Goal: Task Accomplishment & Management: Manage account settings

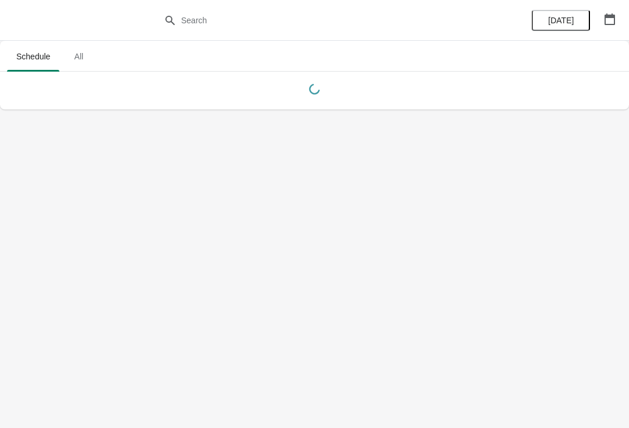
click at [606, 16] on icon "button" at bounding box center [610, 19] width 10 height 12
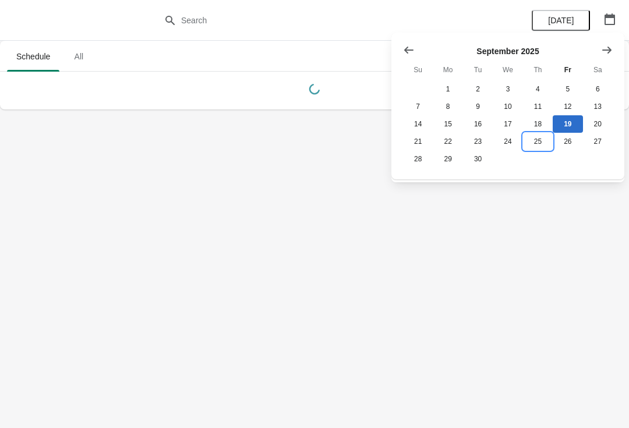
click at [540, 147] on button "25" at bounding box center [538, 141] width 30 height 17
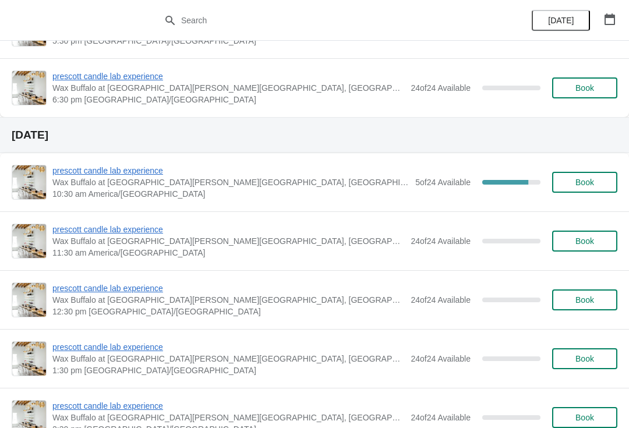
scroll to position [4264, 0]
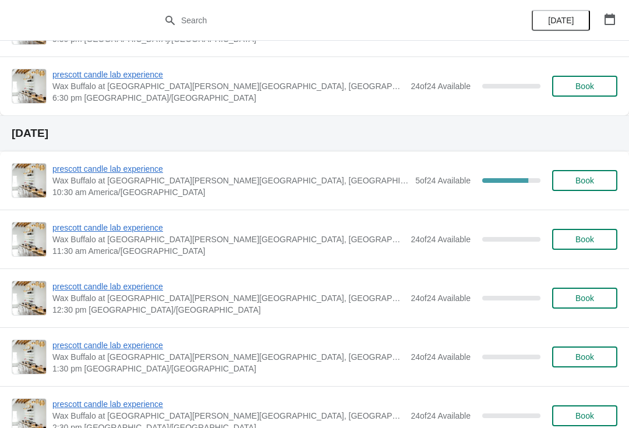
click at [156, 173] on span "prescott candle lab experience" at bounding box center [230, 169] width 357 height 12
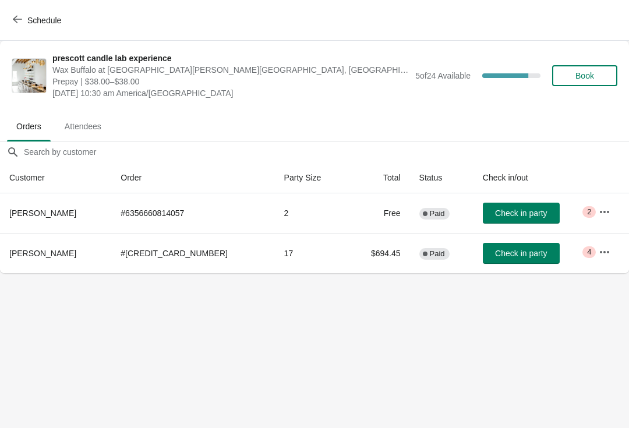
click at [606, 255] on icon "button" at bounding box center [605, 252] width 12 height 12
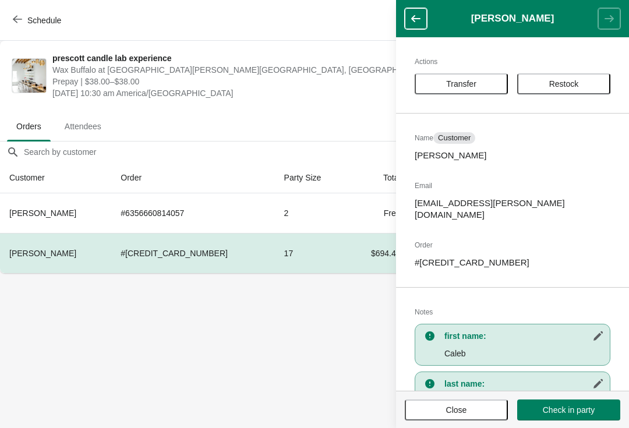
scroll to position [-3, 0]
click at [420, 25] on button "button" at bounding box center [416, 18] width 22 height 21
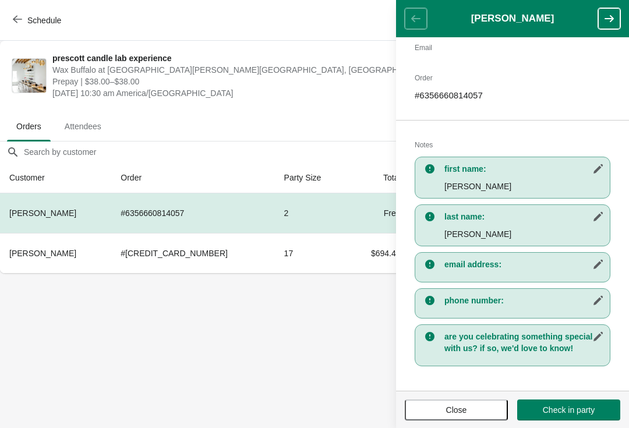
click at [473, 418] on button "Close" at bounding box center [456, 410] width 103 height 21
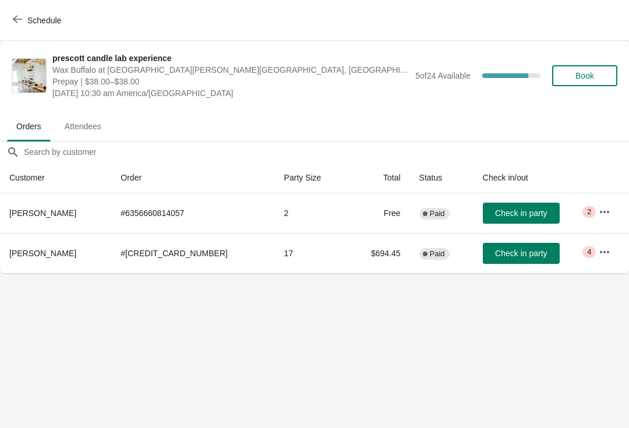
scroll to position [138, 0]
click at [22, 19] on icon "button" at bounding box center [17, 20] width 9 height 8
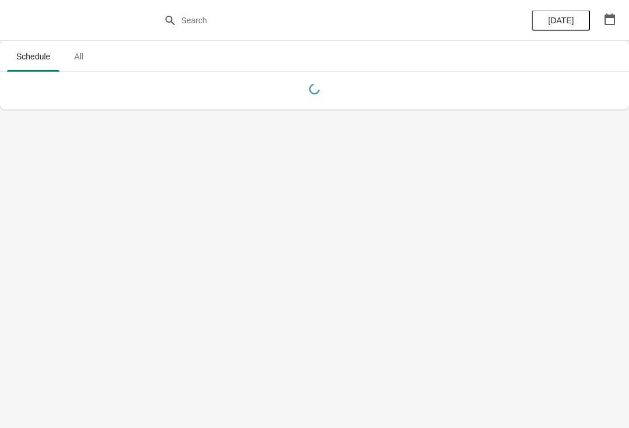
click at [605, 22] on icon "button" at bounding box center [610, 19] width 10 height 12
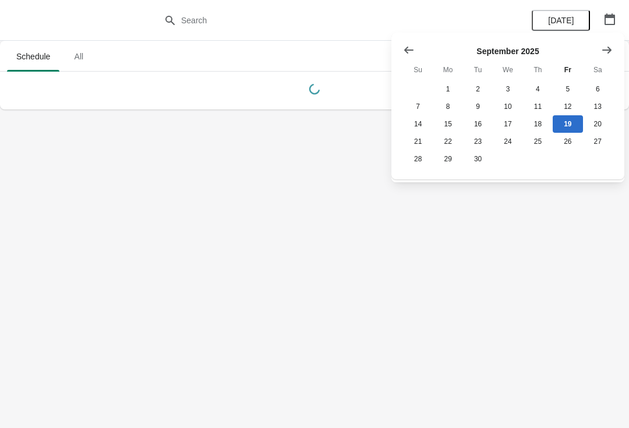
click at [603, 41] on button "Show next month, October 2025" at bounding box center [606, 50] width 21 height 21
click at [539, 81] on button "2" at bounding box center [538, 88] width 30 height 17
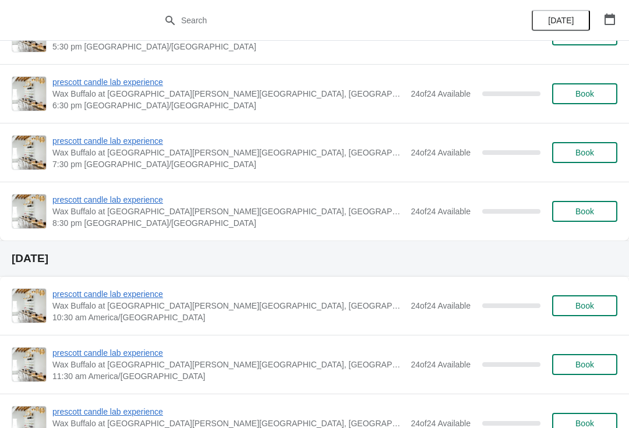
scroll to position [1896, 0]
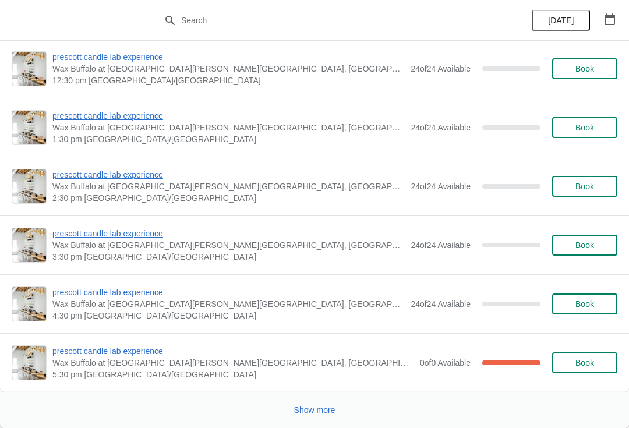
click at [322, 413] on span "Show more" at bounding box center [314, 409] width 41 height 9
click at [336, 412] on button "Show more" at bounding box center [314, 410] width 51 height 21
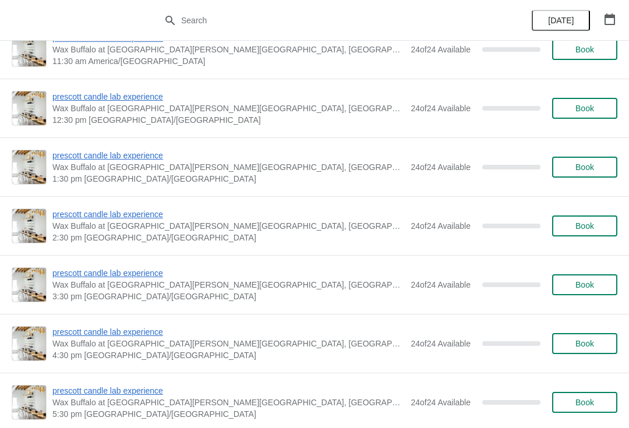
scroll to position [10481, 0]
